Goal: Book appointment/travel/reservation

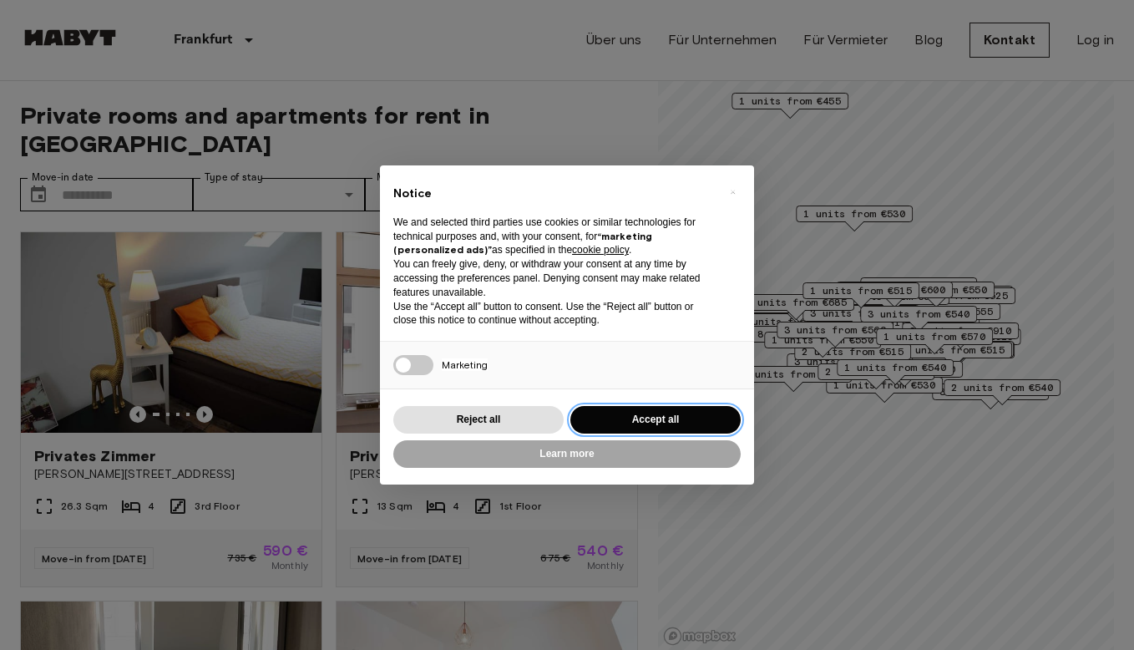
click at [647, 413] on button "Accept all" at bounding box center [656, 420] width 170 height 28
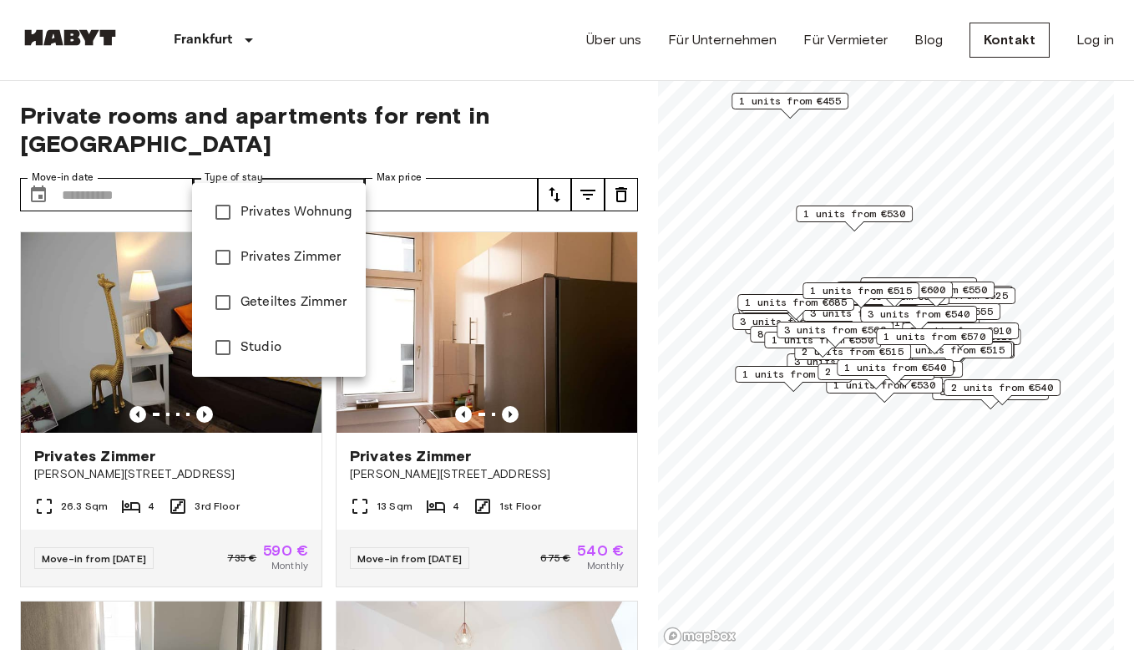
click at [380, 87] on div at bounding box center [567, 325] width 1134 height 650
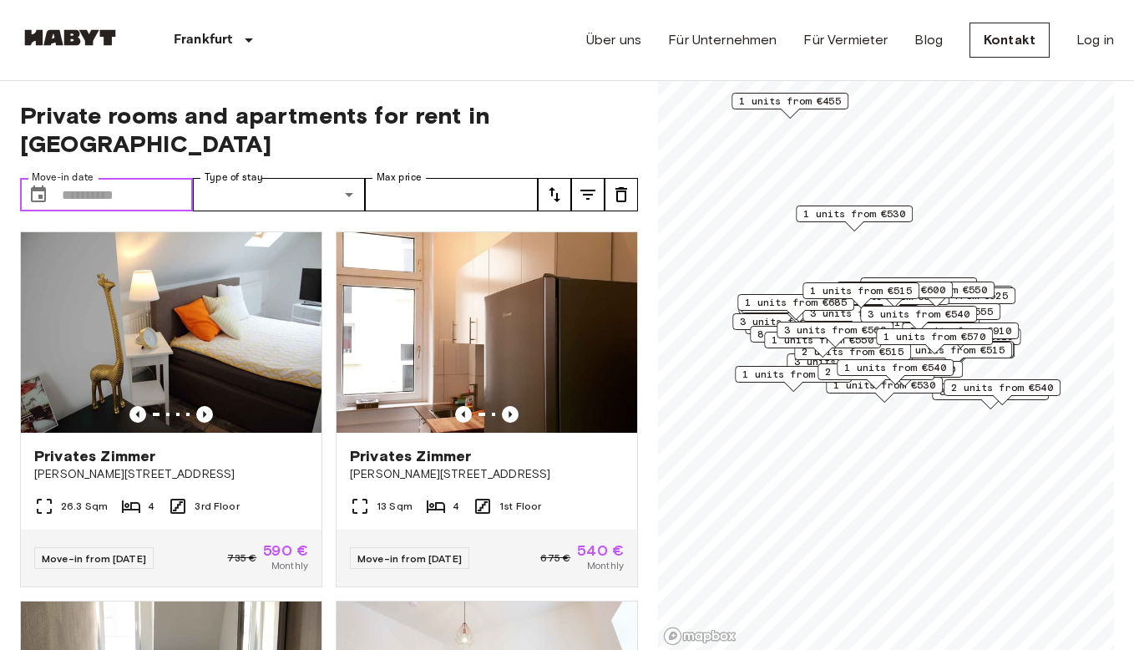
click at [153, 178] on input "Move-in date" at bounding box center [127, 194] width 131 height 33
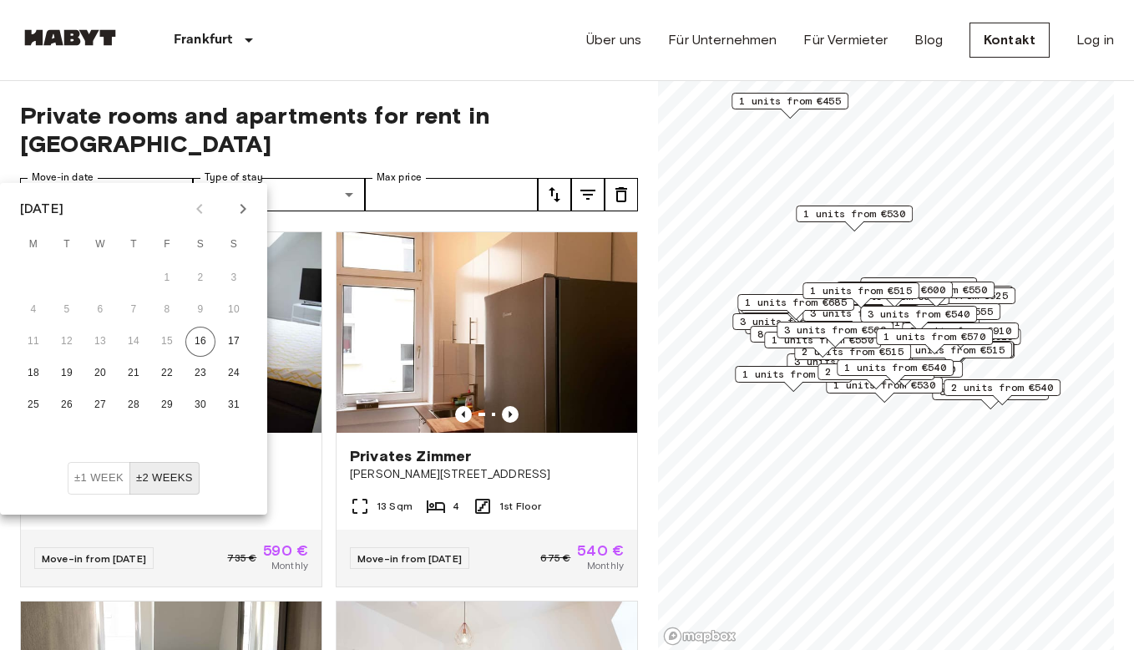
click at [617, 114] on span "Private rooms and apartments for rent in [GEOGRAPHIC_DATA]" at bounding box center [329, 129] width 618 height 57
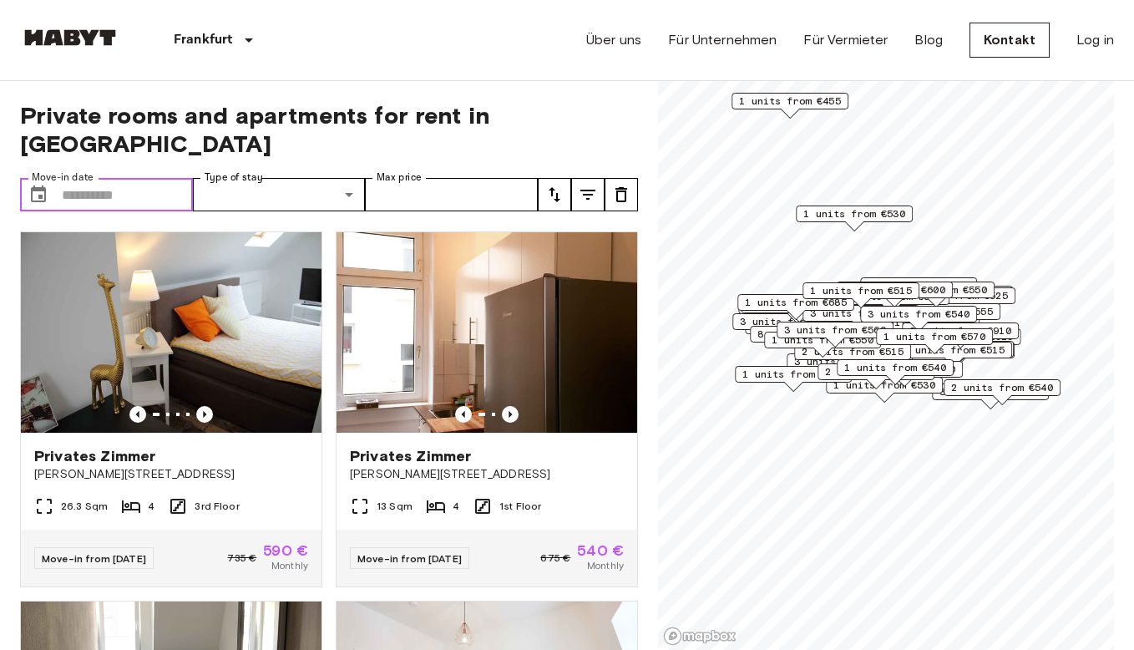
click at [153, 178] on input "Move-in date" at bounding box center [127, 194] width 131 height 33
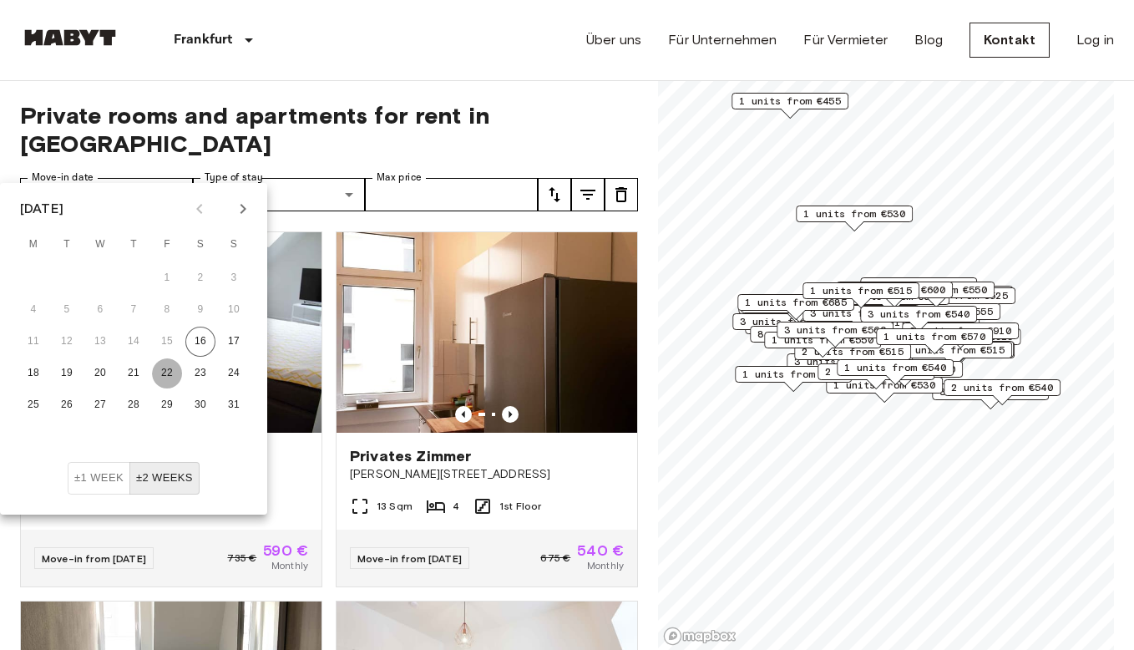
click at [169, 368] on button "22" at bounding box center [167, 373] width 30 height 30
type input "**********"
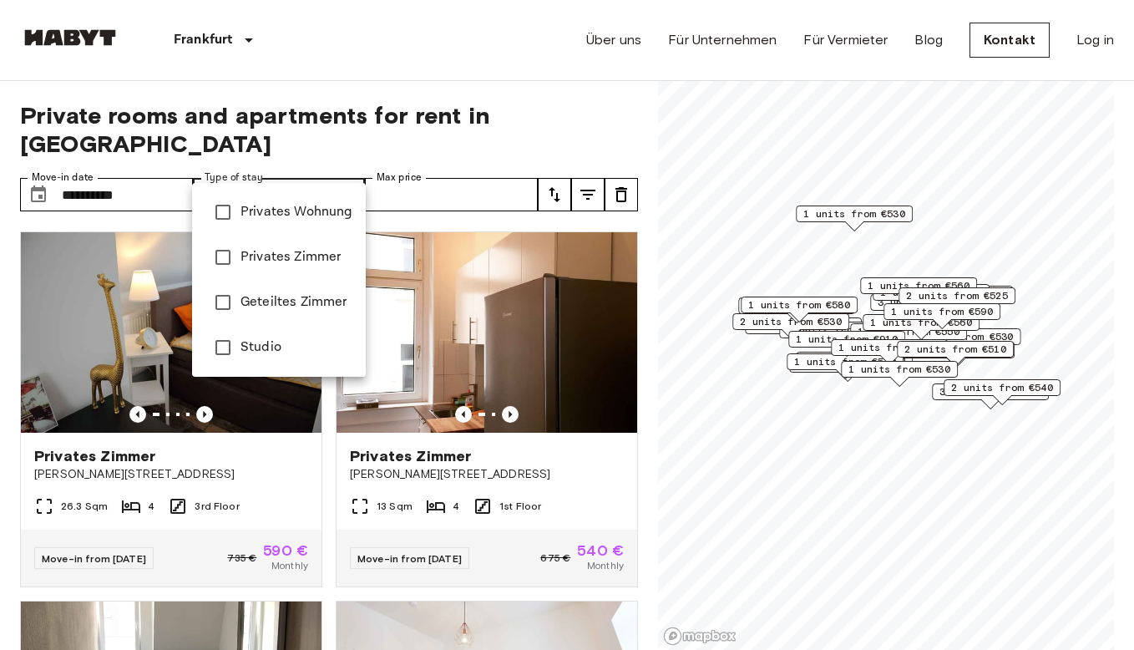
click at [428, 174] on div at bounding box center [567, 325] width 1134 height 650
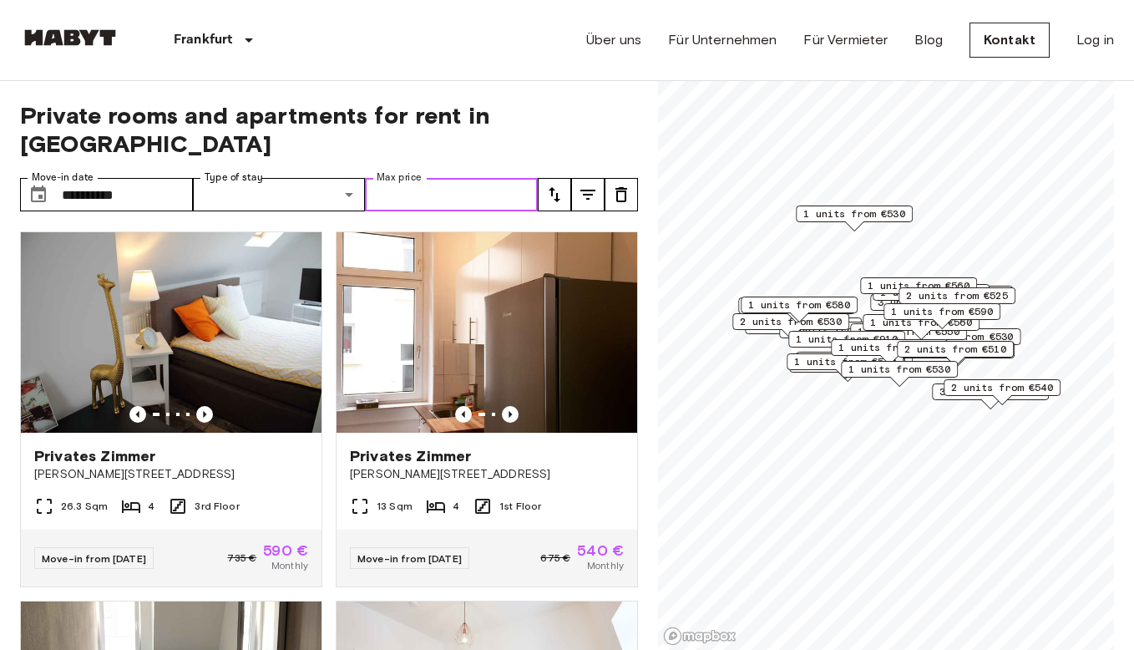
click at [447, 178] on input "Max price" at bounding box center [451, 194] width 173 height 33
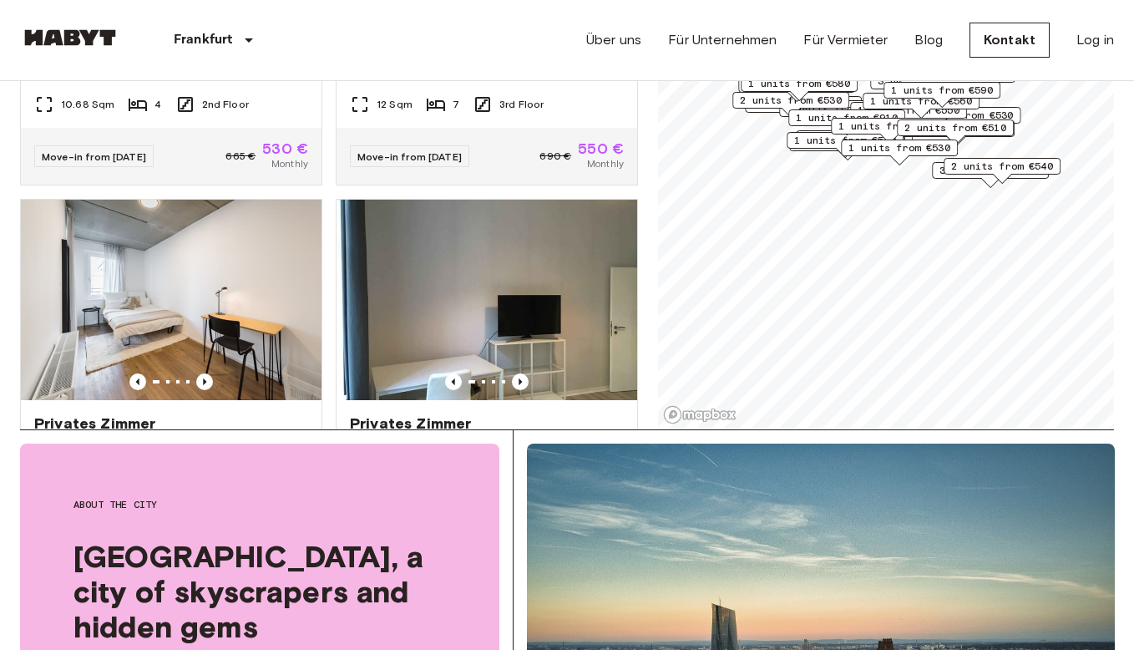
scroll to position [250, 0]
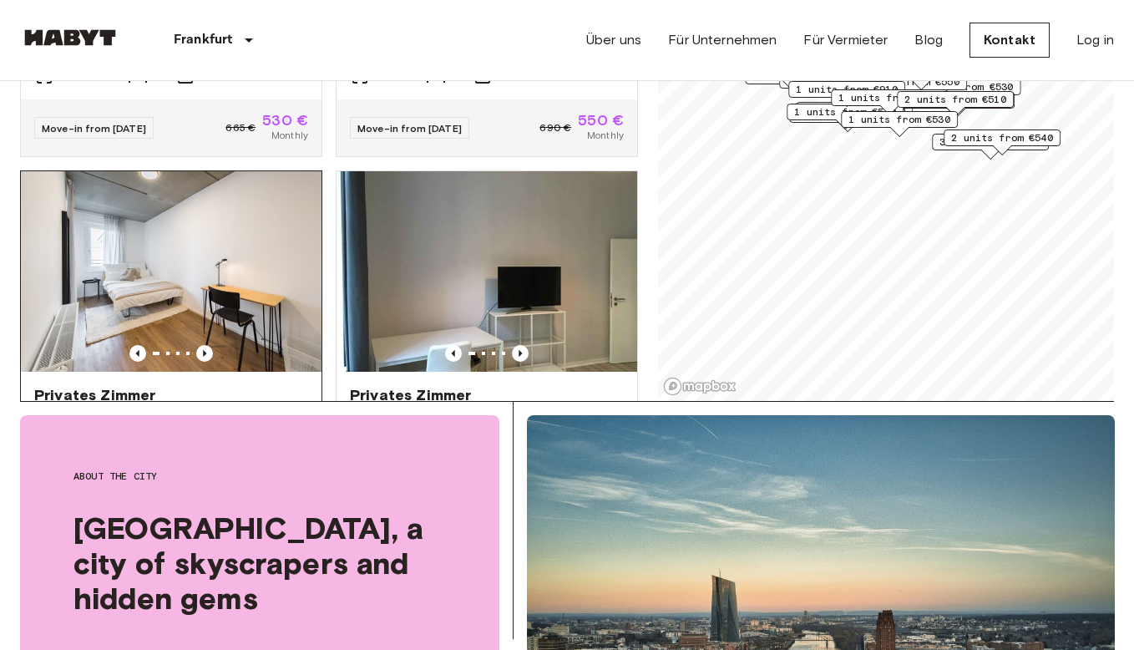
click at [145, 238] on img at bounding box center [171, 271] width 301 height 200
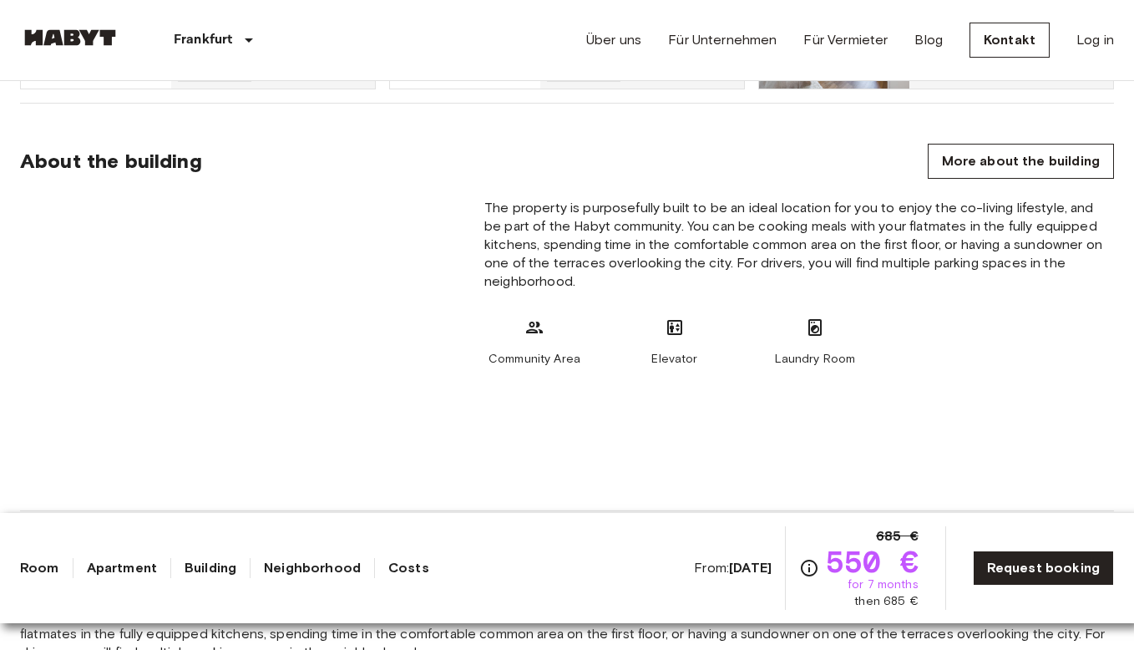
scroll to position [1048, 0]
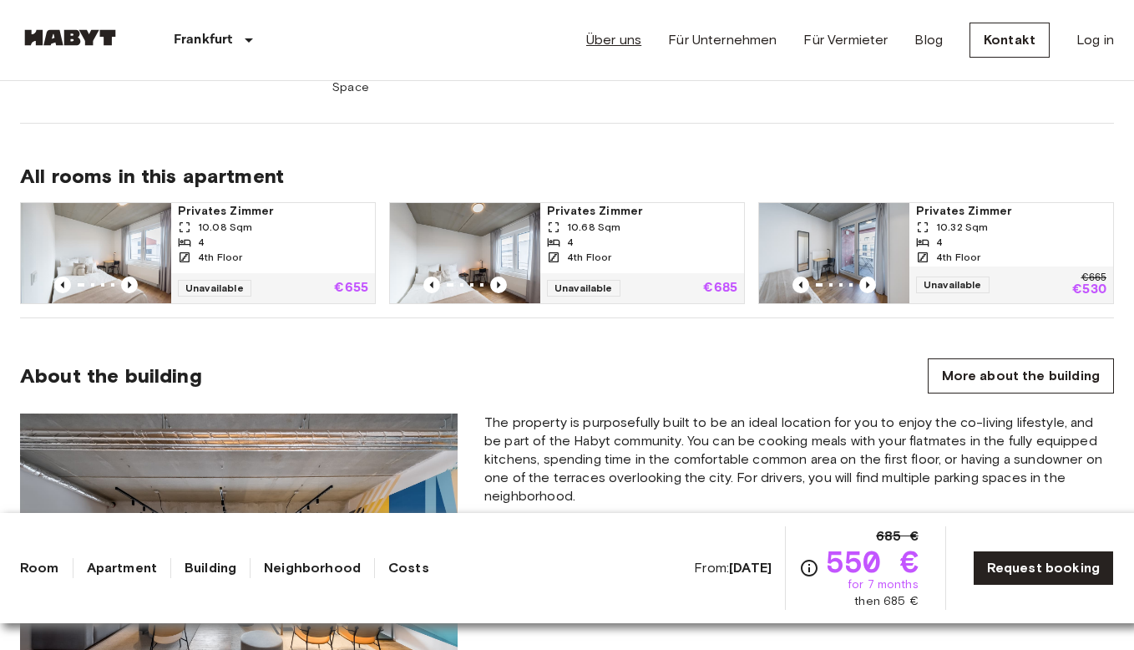
click at [624, 38] on link "Über uns" at bounding box center [613, 40] width 55 height 20
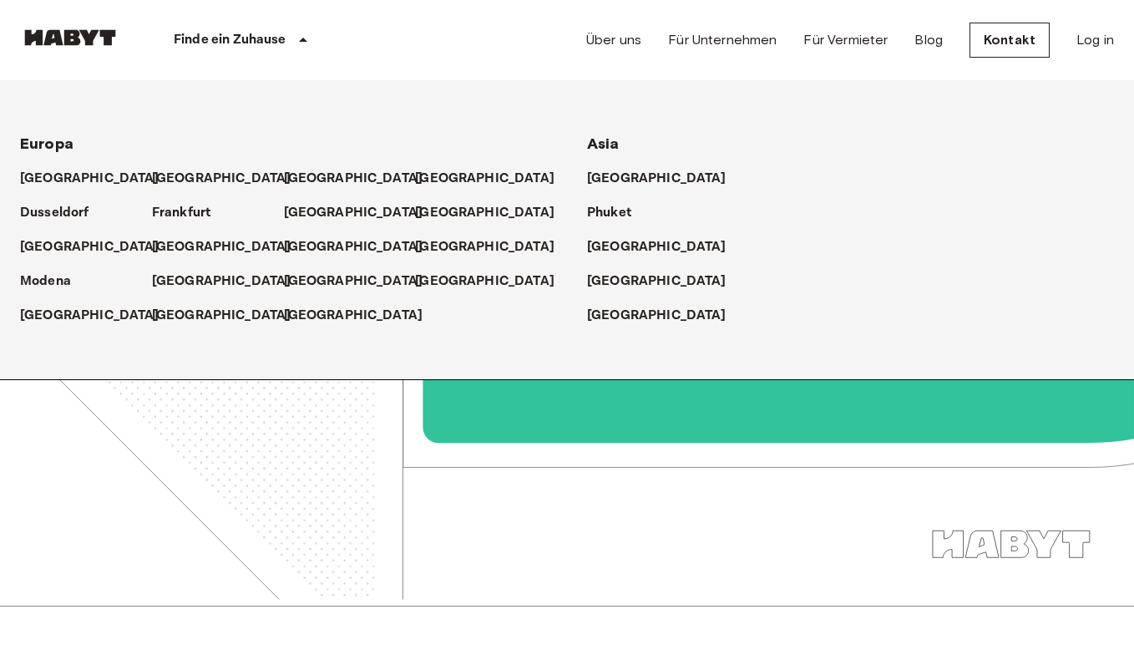
click at [268, 48] on p "Finde ein Zuhause" at bounding box center [230, 40] width 113 height 20
click at [293, 34] on icon at bounding box center [303, 40] width 20 height 20
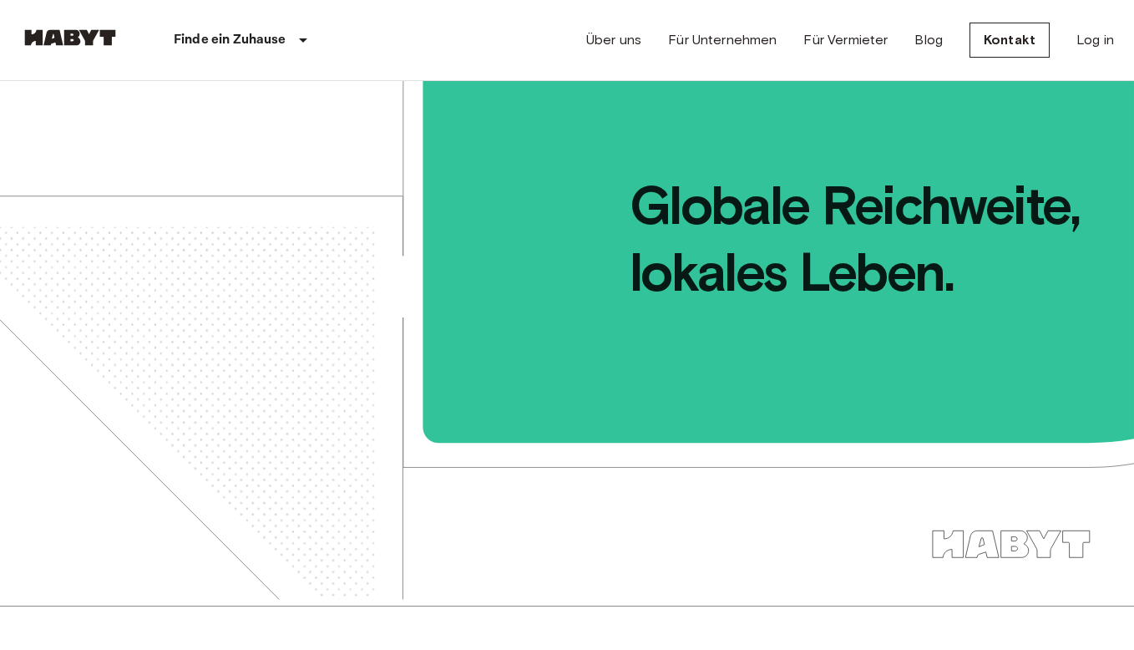
click at [63, 43] on img at bounding box center [70, 37] width 100 height 17
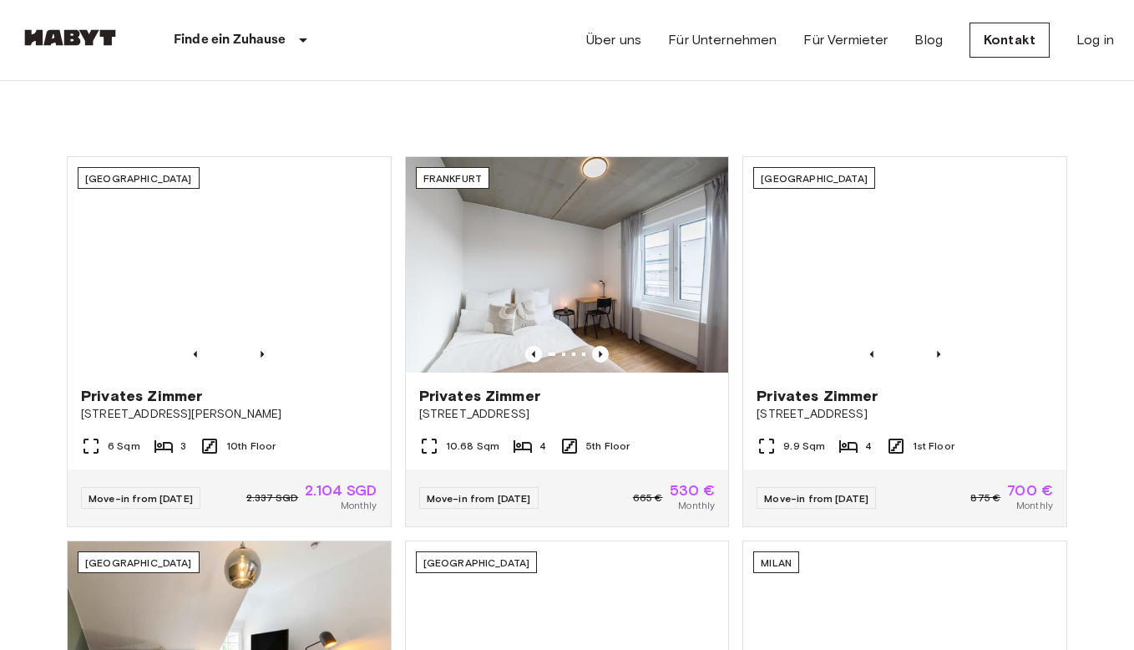
scroll to position [561, 0]
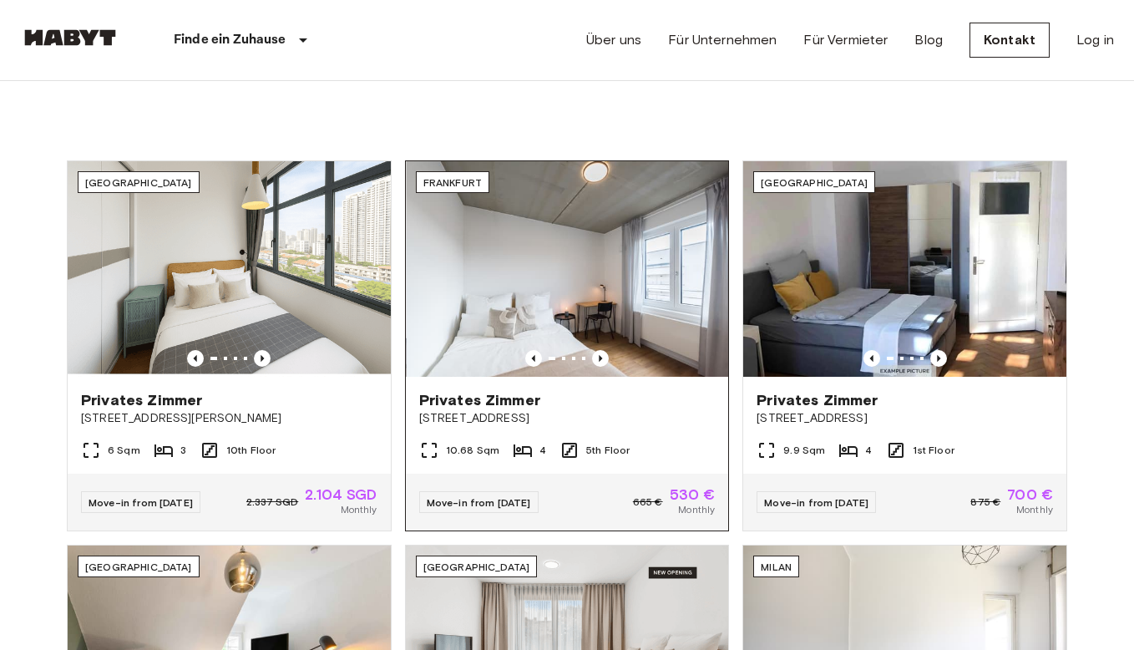
click at [558, 302] on img at bounding box center [568, 269] width 323 height 216
click at [564, 358] on div at bounding box center [563, 358] width 3 height 3
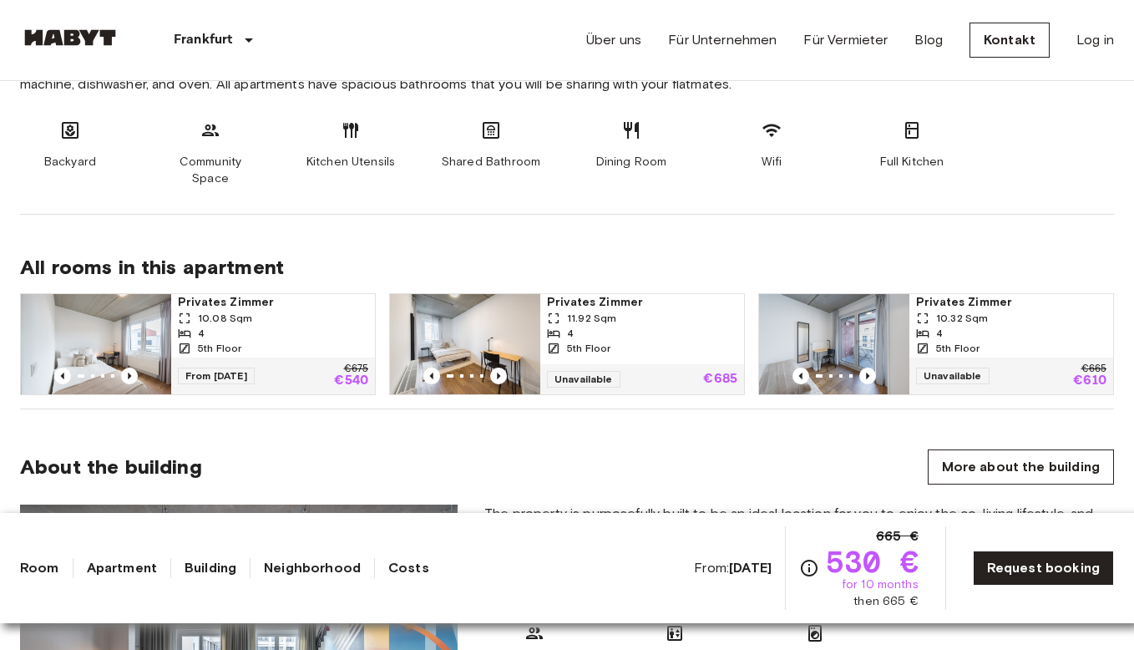
scroll to position [968, 0]
